Goal: Information Seeking & Learning: Learn about a topic

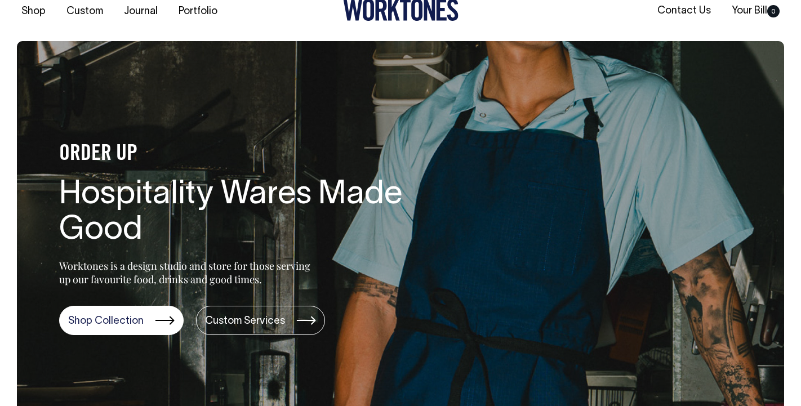
scroll to position [19, 0]
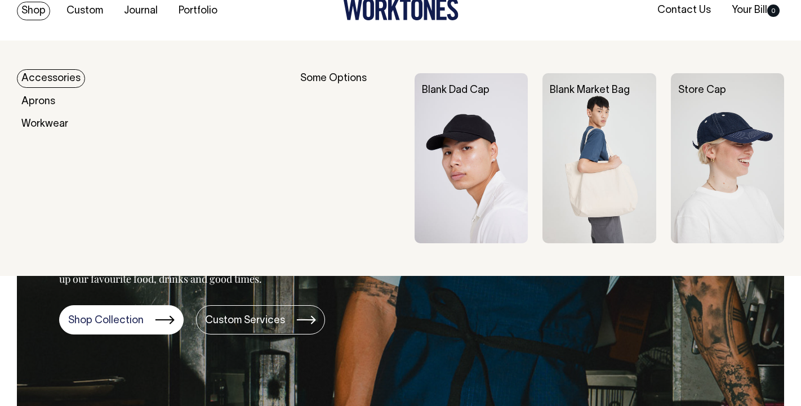
click at [55, 78] on link "Accessories" at bounding box center [51, 78] width 68 height 19
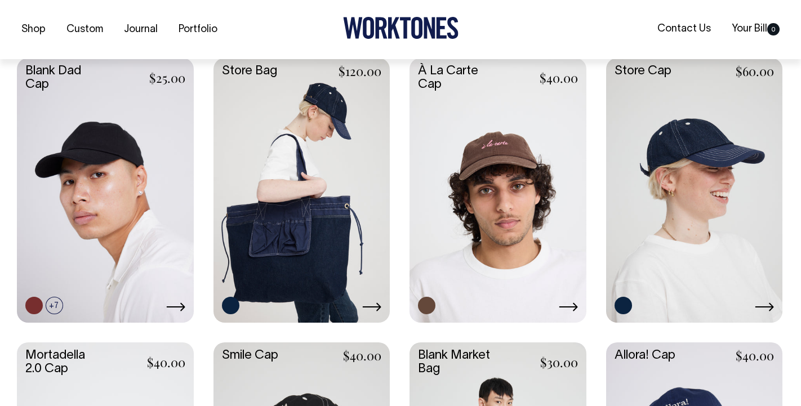
scroll to position [289, 0]
click at [478, 161] on link at bounding box center [498, 188] width 177 height 263
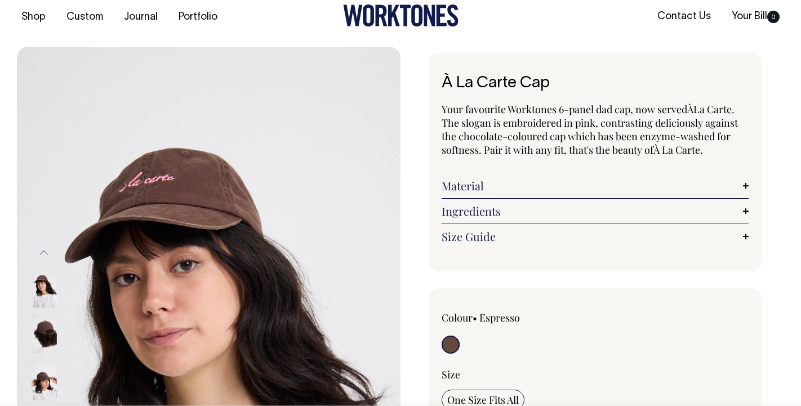
scroll to position [13, 0]
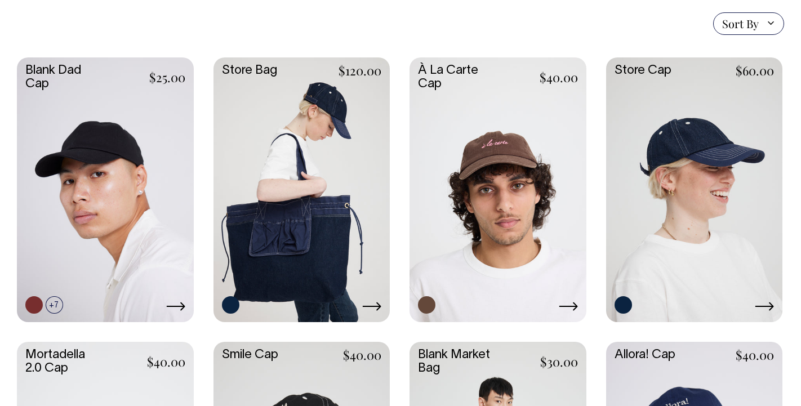
click at [663, 151] on link at bounding box center [694, 188] width 177 height 263
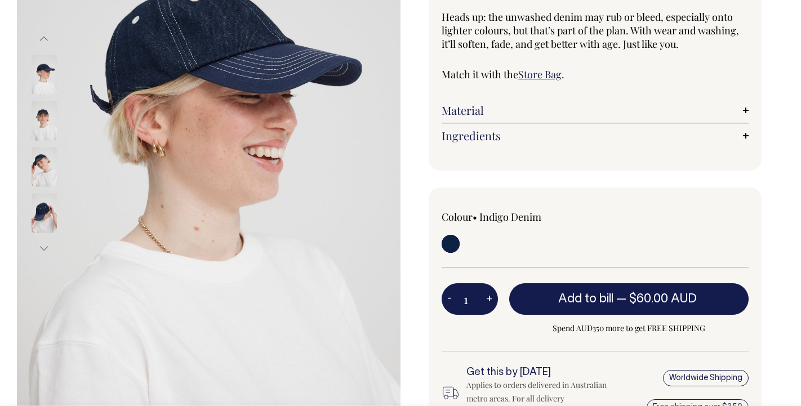
scroll to position [203, 0]
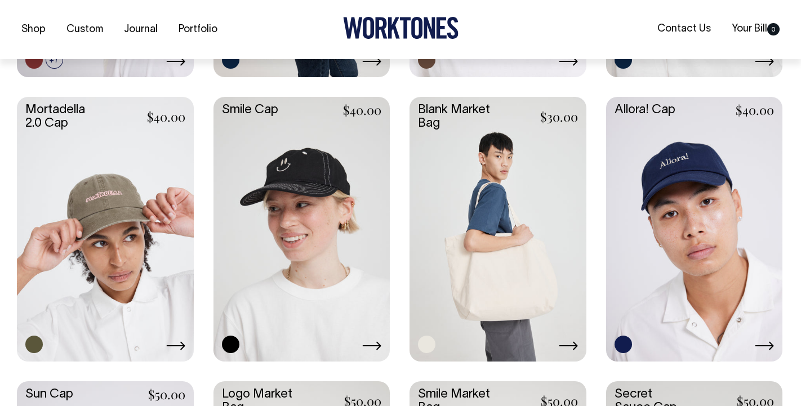
scroll to position [535, 0]
click at [658, 192] on link at bounding box center [694, 227] width 177 height 263
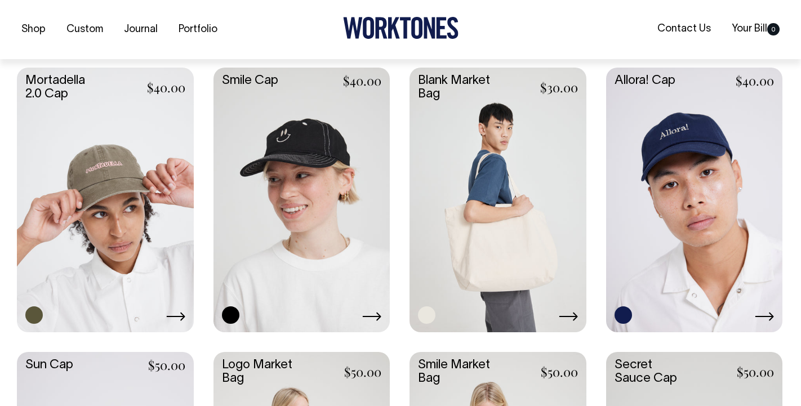
scroll to position [564, 0]
click at [147, 208] on link at bounding box center [105, 198] width 177 height 263
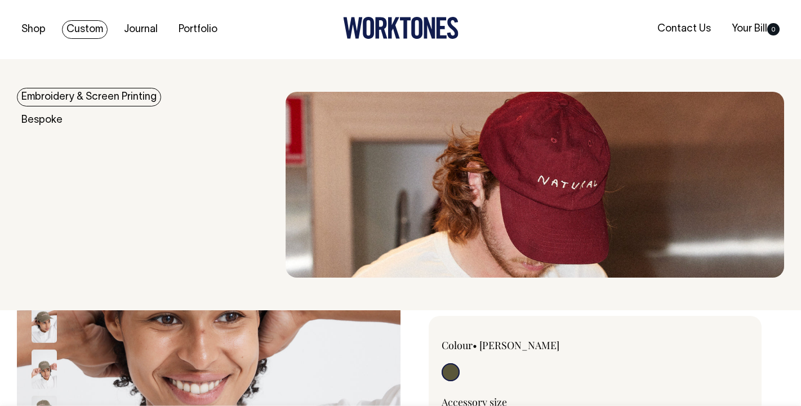
click at [86, 26] on link "Custom" at bounding box center [85, 29] width 46 height 19
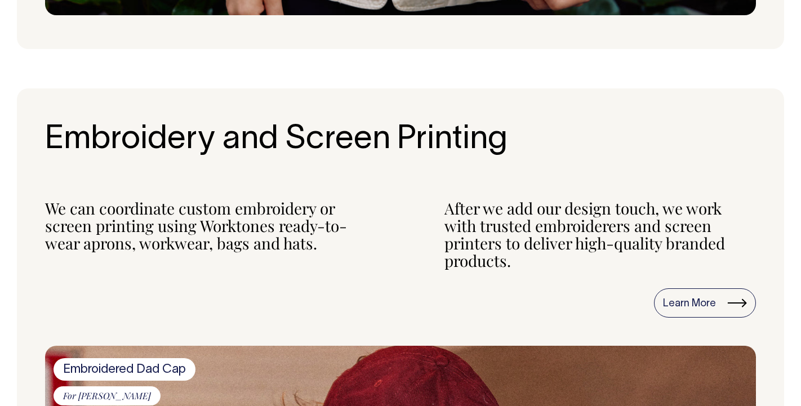
scroll to position [989, 0]
click at [735, 298] on link "Learn More" at bounding box center [705, 303] width 102 height 29
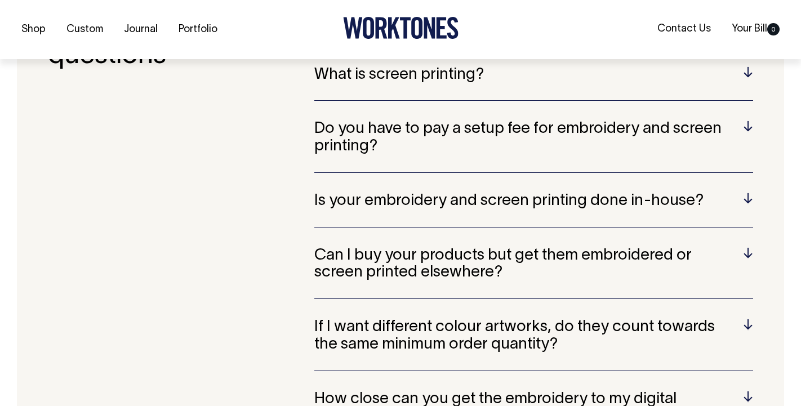
scroll to position [2241, 0]
click at [739, 122] on h5 "Do you have to pay a setup fee for embroidery and screen printing?" at bounding box center [533, 137] width 439 height 35
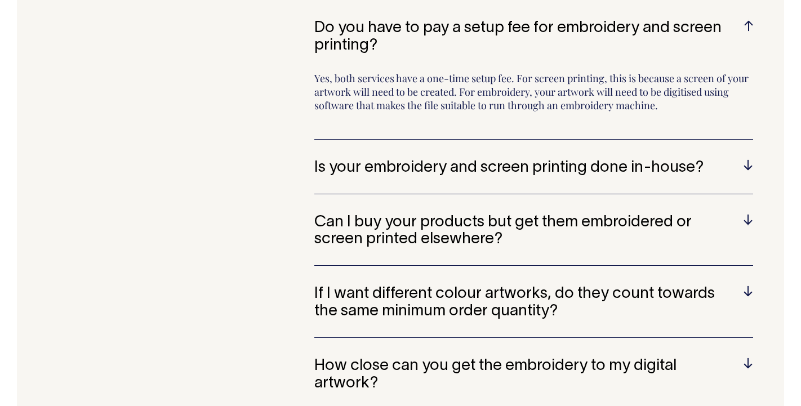
scroll to position [2341, 0]
click at [698, 170] on h5 "Is your embroidery and screen printing done in-house?" at bounding box center [533, 167] width 439 height 17
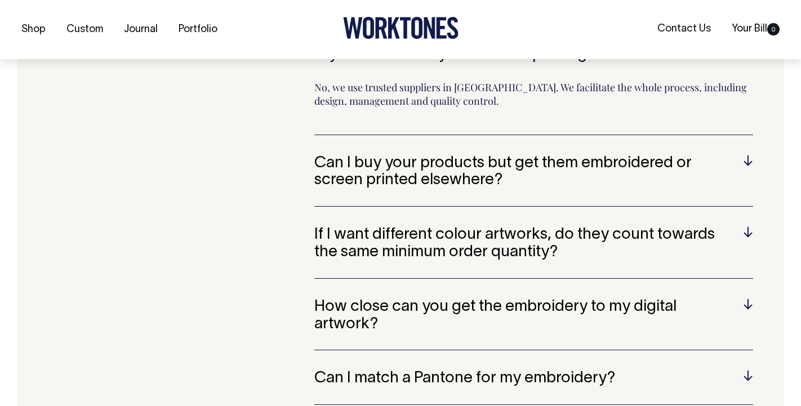
scroll to position [2387, 0]
click at [696, 162] on h5 "Can I buy your products but get them embroidered or screen printed elsewhere?" at bounding box center [533, 171] width 439 height 35
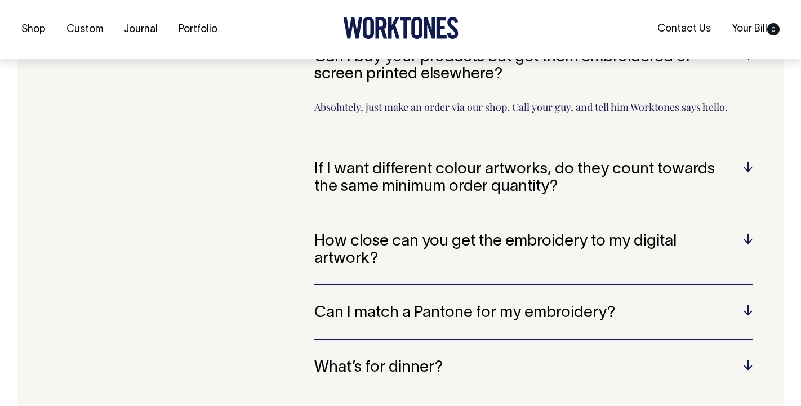
scroll to position [2439, 0]
click at [468, 176] on h5 "If I want different colour artworks, do they count towards the same minimum ord…" at bounding box center [533, 178] width 439 height 35
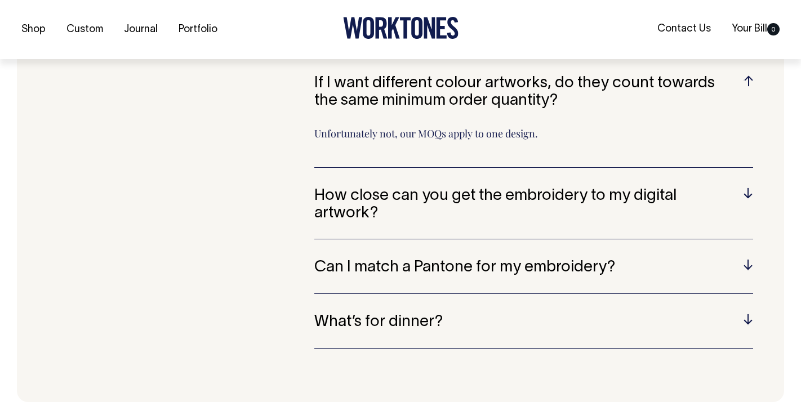
scroll to position [2485, 0]
click at [360, 195] on h5 "How close can you get the embroidery to my digital artwork?" at bounding box center [533, 204] width 439 height 35
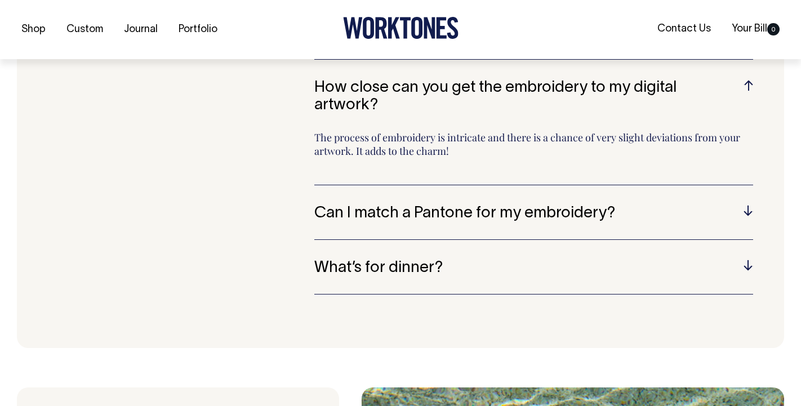
scroll to position [2552, 0]
click at [356, 184] on div "What is embroidery? Embroidery is a technique that involves stitching designs o…" at bounding box center [533, 7] width 439 height 614
click at [360, 205] on h5 "Can I match a Pantone for my embroidery?" at bounding box center [533, 213] width 439 height 17
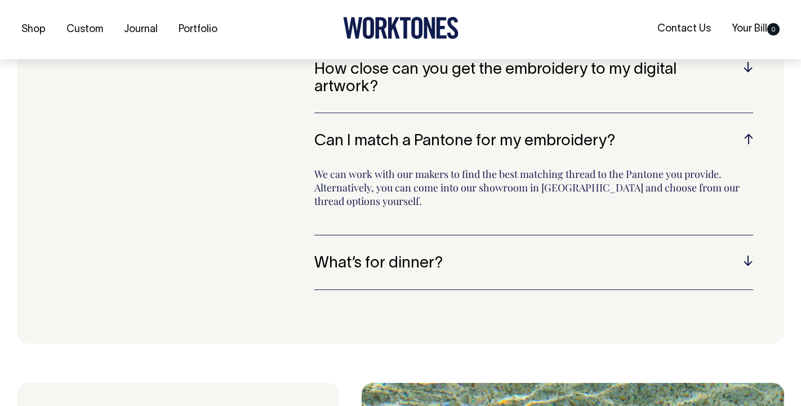
scroll to position [2570, 0]
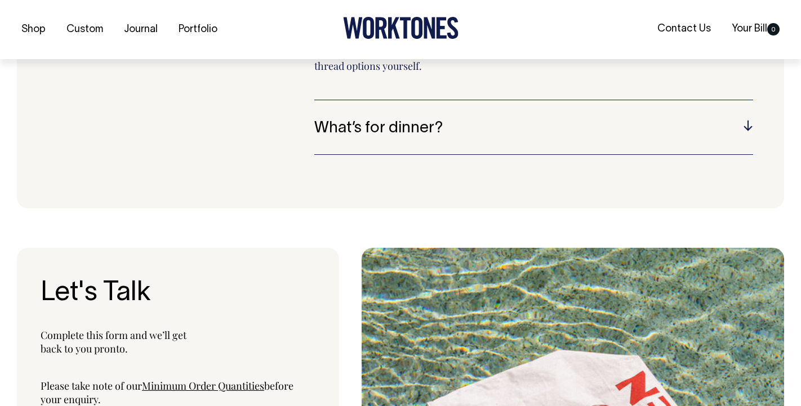
click at [332, 120] on h5 "What’s for dinner?" at bounding box center [533, 128] width 439 height 17
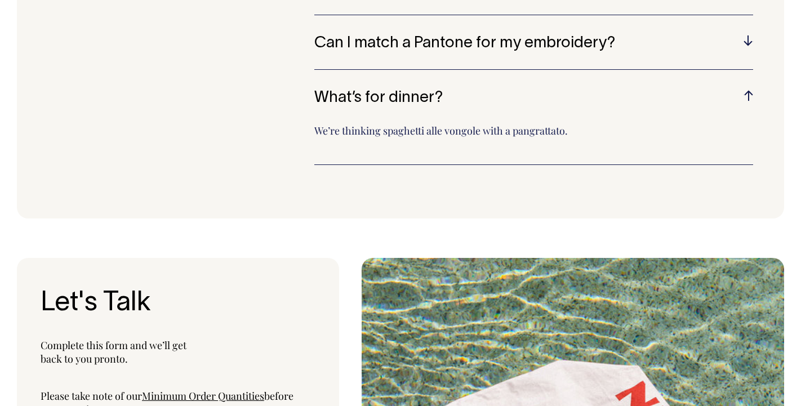
scroll to position [2668, 0]
click at [331, 90] on h5 "What’s for dinner?" at bounding box center [533, 98] width 439 height 17
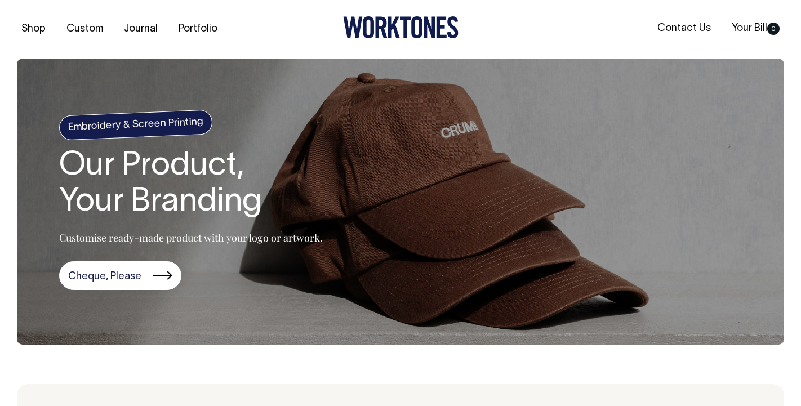
scroll to position [0, 0]
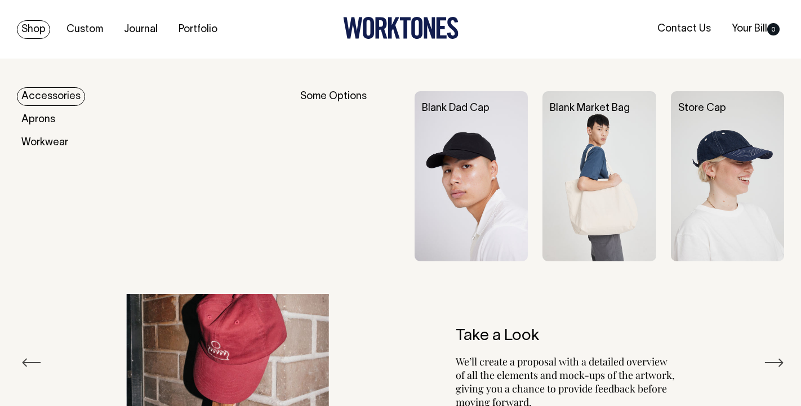
click at [37, 26] on link "Shop" at bounding box center [33, 29] width 33 height 19
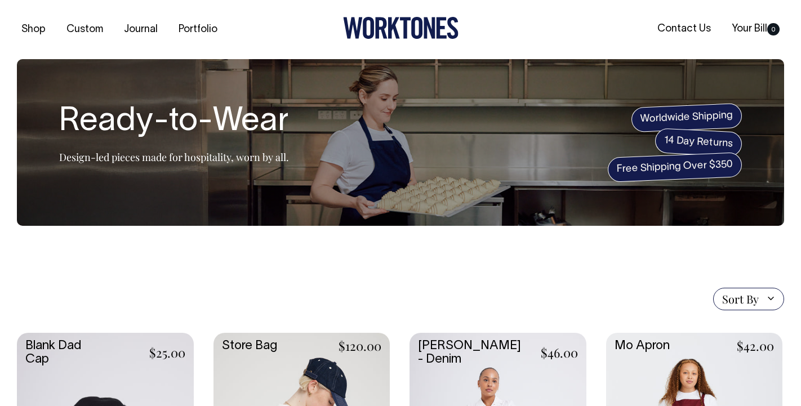
click at [202, 19] on div "Shop Custom Journal Portfolio Contact Us Your Bill 0" at bounding box center [400, 29] width 801 height 59
click at [203, 33] on link "Portfolio" at bounding box center [198, 29] width 48 height 19
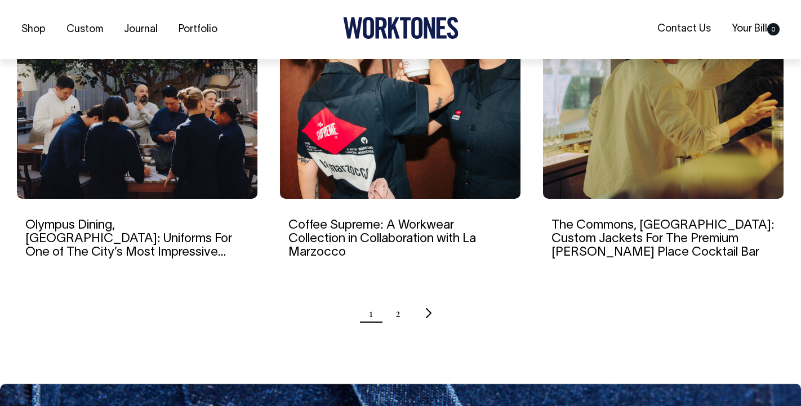
scroll to position [1141, 0]
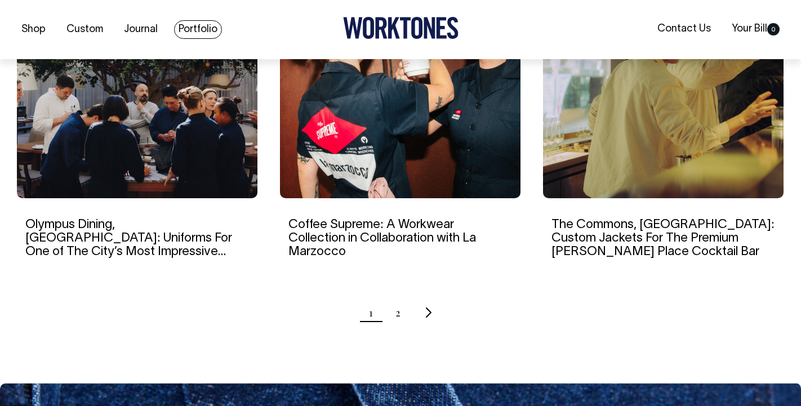
click at [197, 23] on link "Portfolio" at bounding box center [198, 29] width 48 height 19
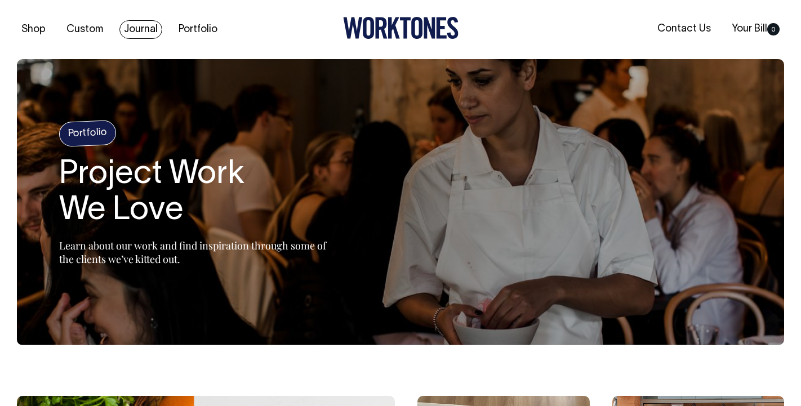
click at [155, 24] on link "Journal" at bounding box center [140, 29] width 43 height 19
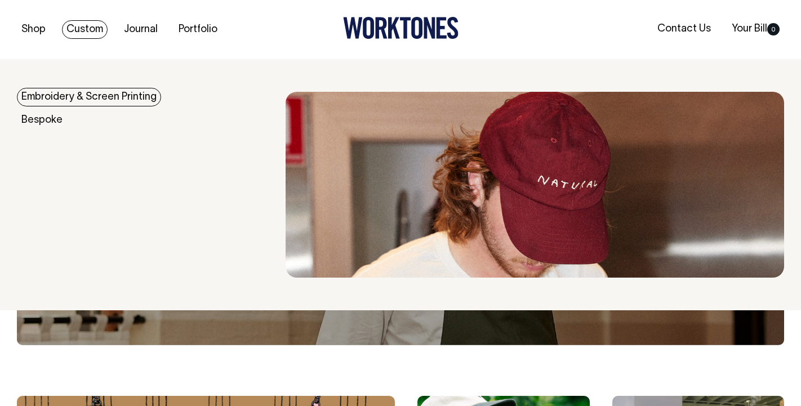
click at [95, 27] on link "Custom" at bounding box center [85, 29] width 46 height 19
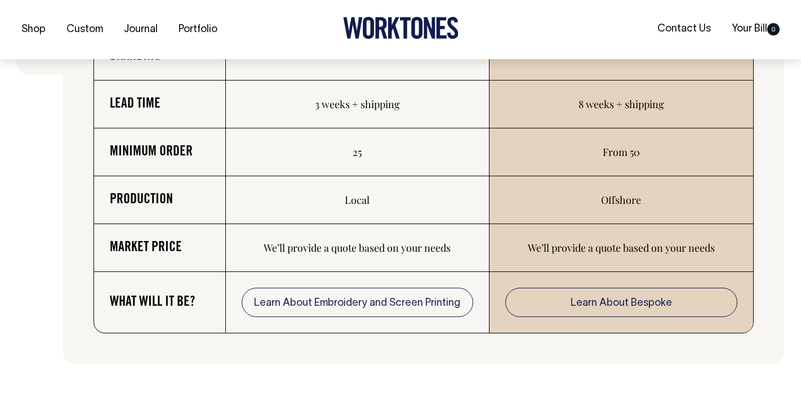
scroll to position [1923, 0]
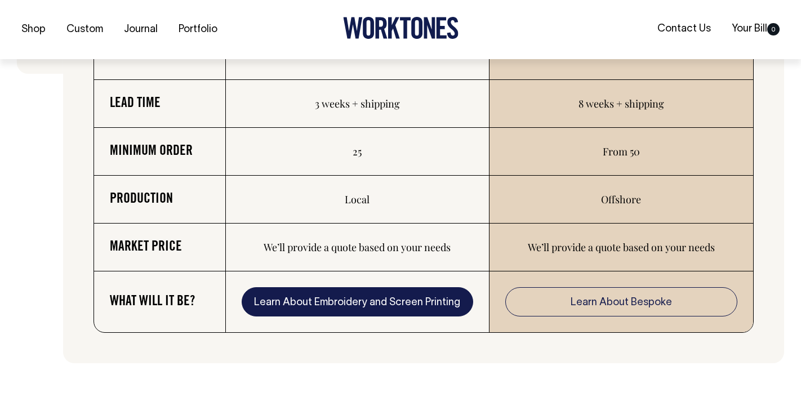
click at [260, 294] on link "Learn About Embroidery and Screen Printing" at bounding box center [358, 301] width 232 height 29
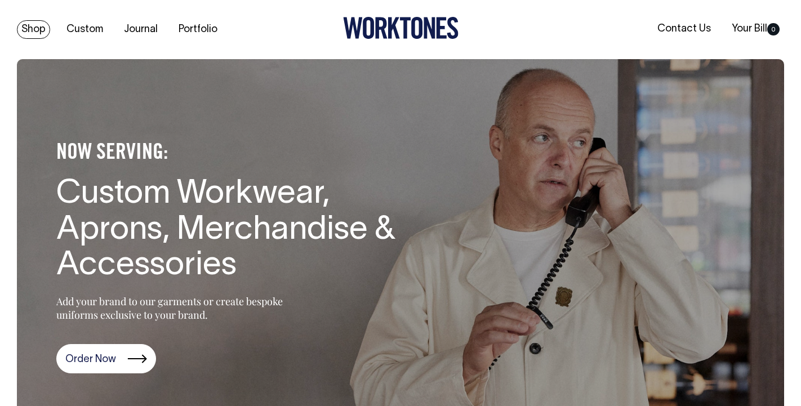
scroll to position [0, 0]
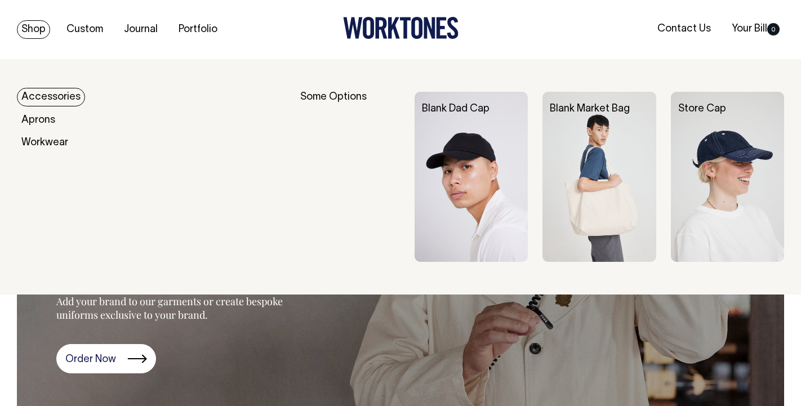
click at [33, 22] on link "Shop" at bounding box center [33, 29] width 33 height 19
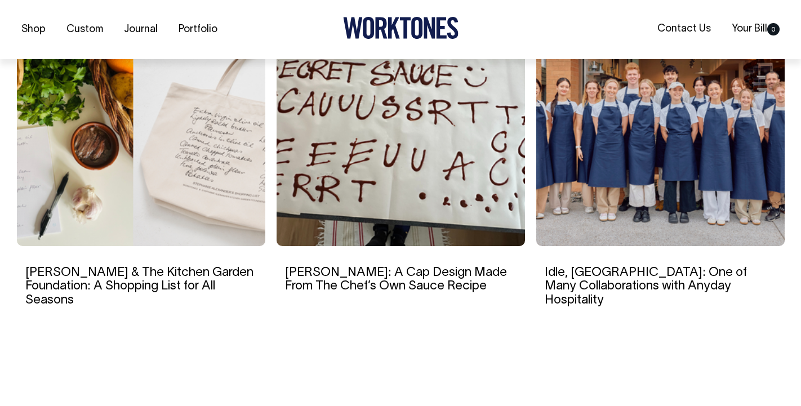
scroll to position [1810, 0]
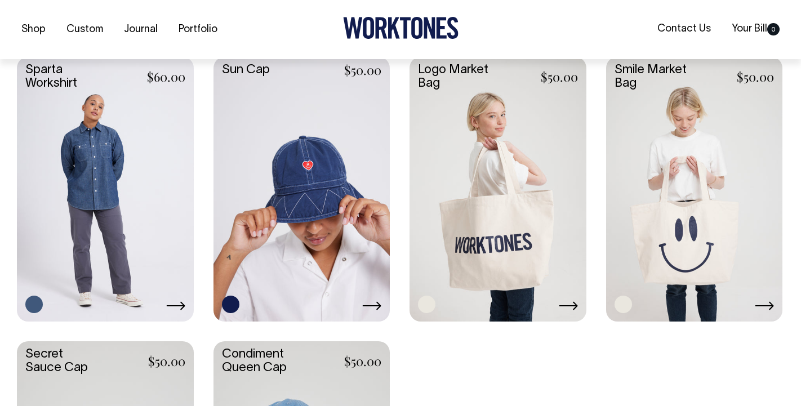
scroll to position [1700, 0]
click at [283, 284] on link at bounding box center [302, 187] width 177 height 263
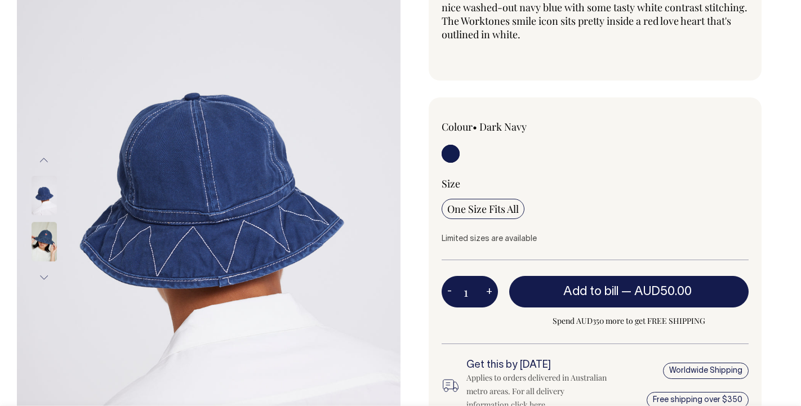
scroll to position [128, 0]
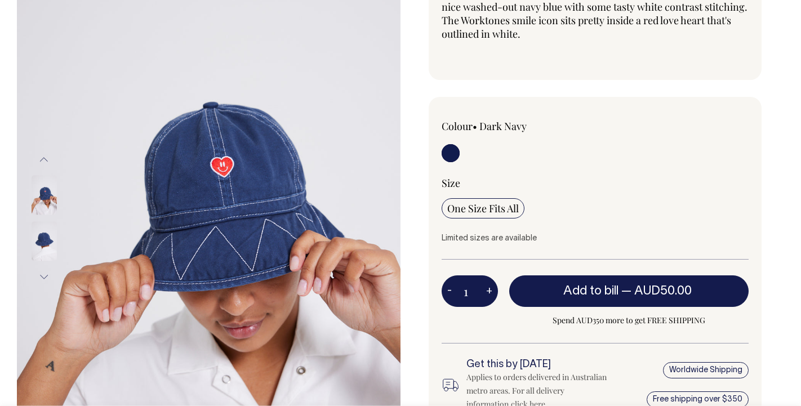
click at [41, 279] on button "Next" at bounding box center [44, 277] width 17 height 25
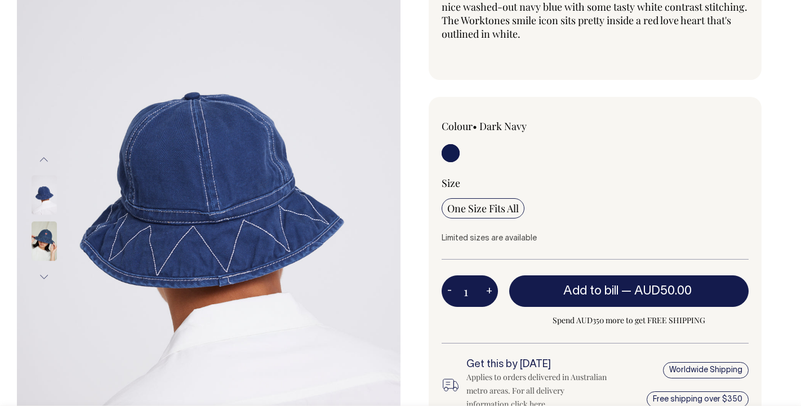
click at [41, 278] on button "Next" at bounding box center [44, 277] width 17 height 25
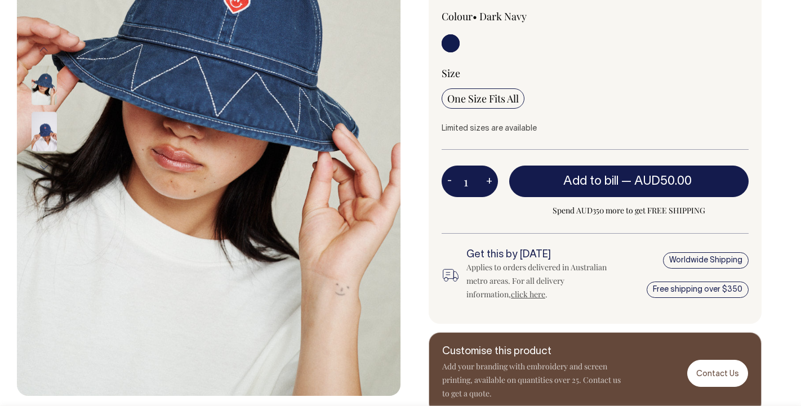
scroll to position [239, 0]
